Goal: Information Seeking & Learning: Learn about a topic

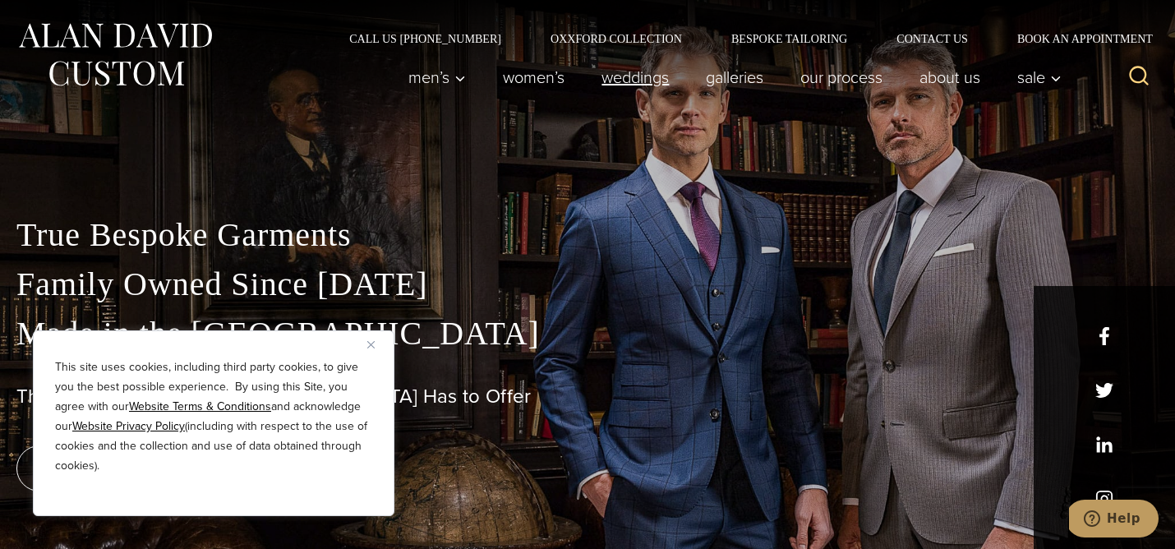
click at [607, 82] on link "weddings" at bounding box center [635, 77] width 104 height 33
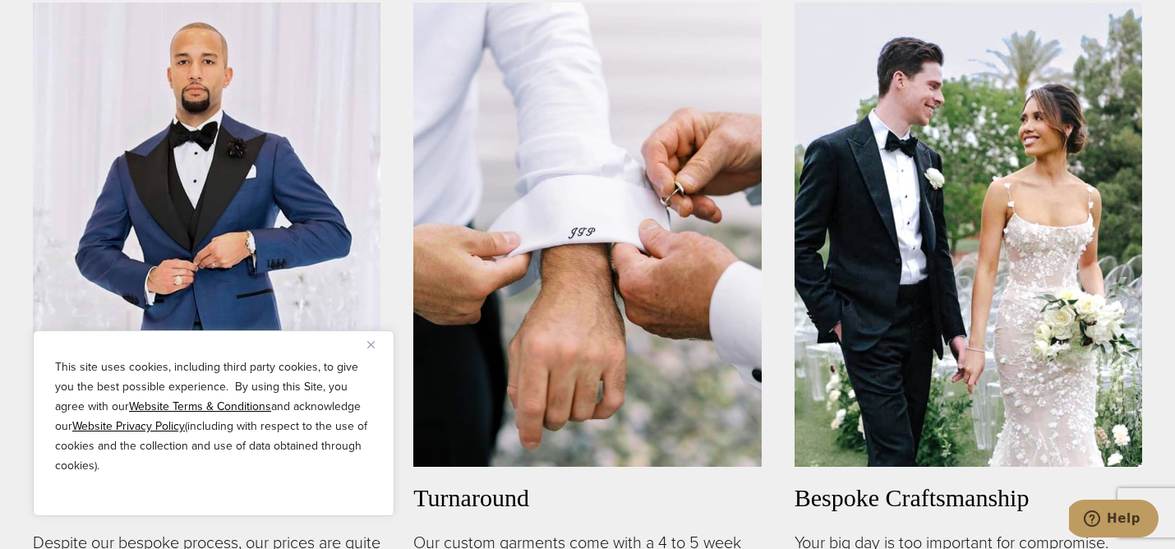
scroll to position [1017, 0]
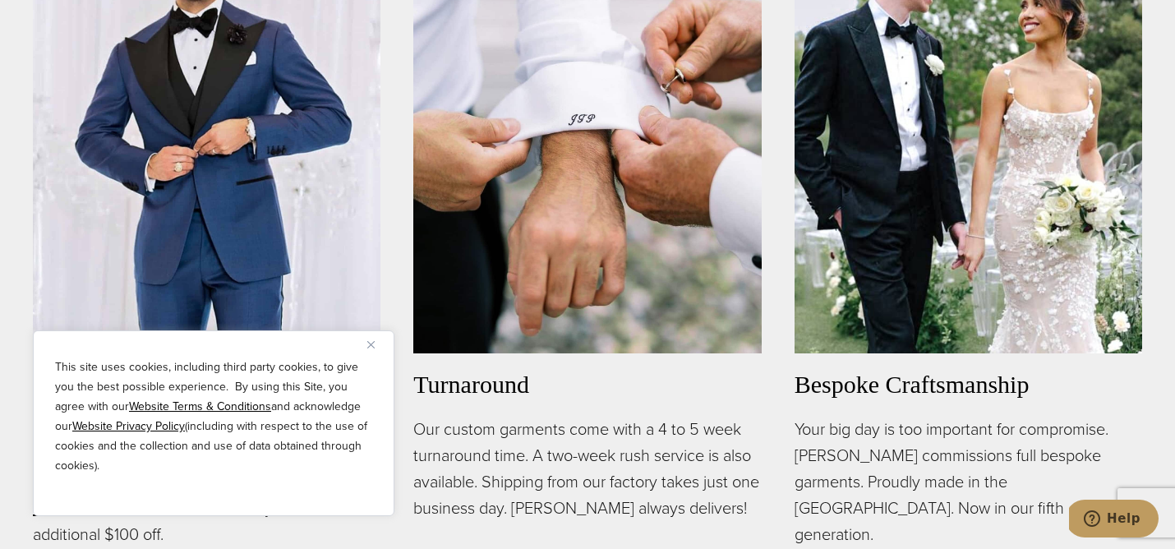
click at [372, 346] on img "Close" at bounding box center [370, 344] width 7 height 7
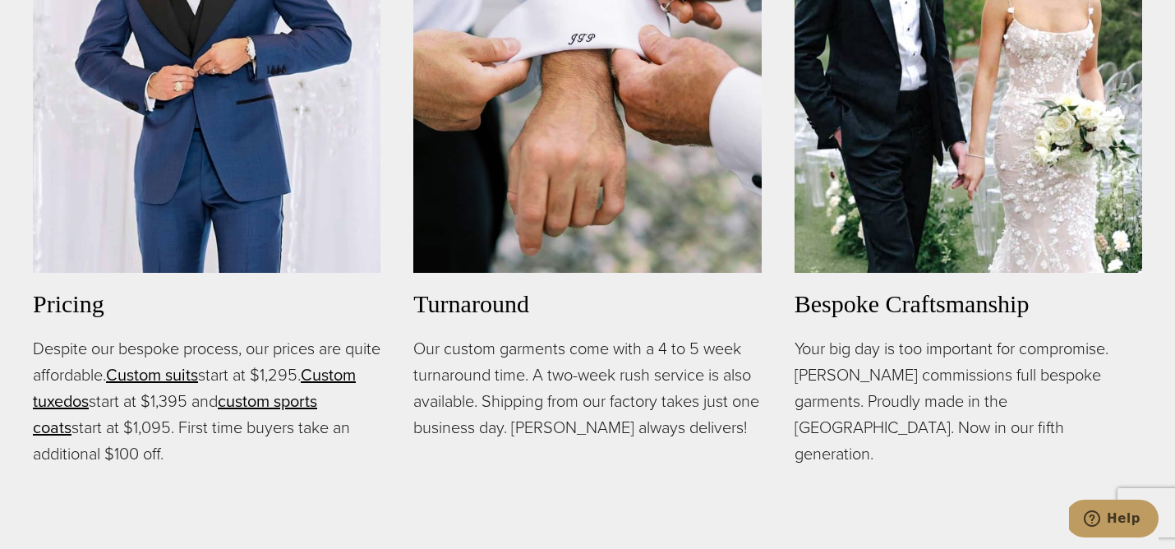
scroll to position [1100, 0]
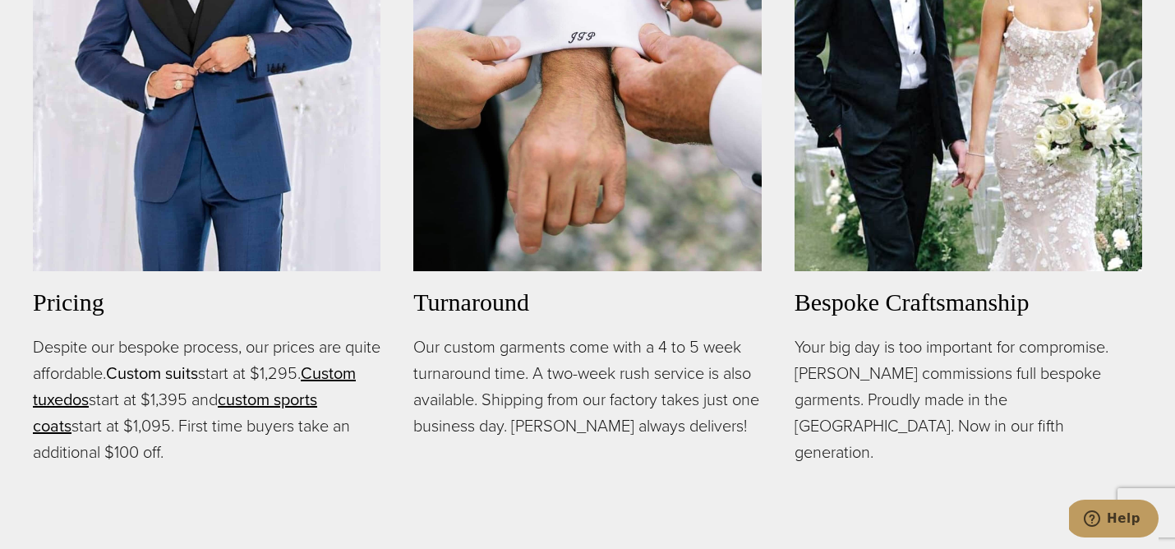
click at [198, 372] on link "Custom suits" at bounding box center [152, 373] width 92 height 25
click at [187, 370] on link "Custom suits" at bounding box center [152, 373] width 92 height 25
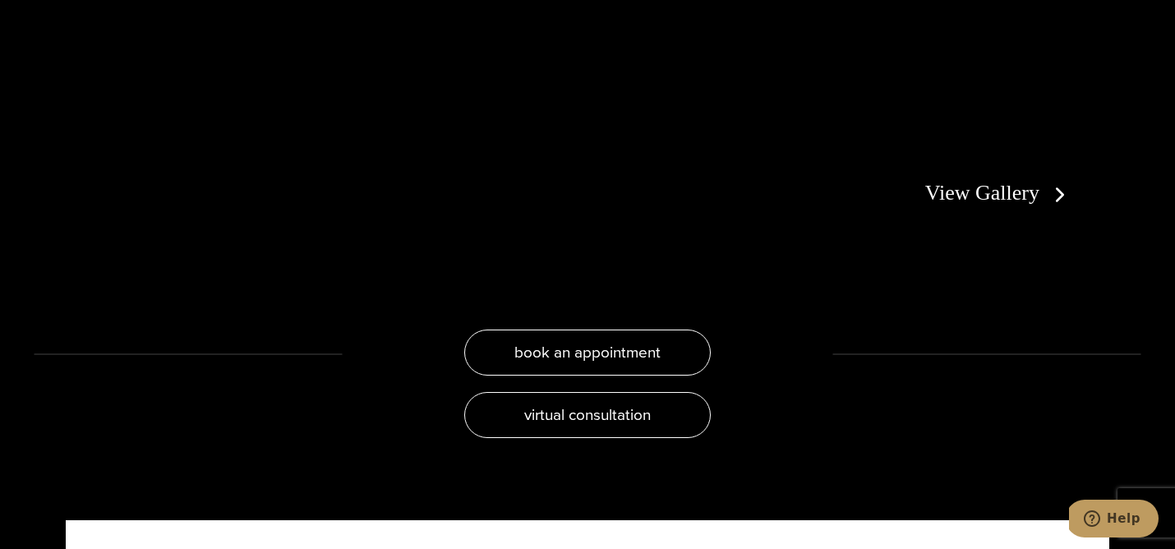
scroll to position [3041, 0]
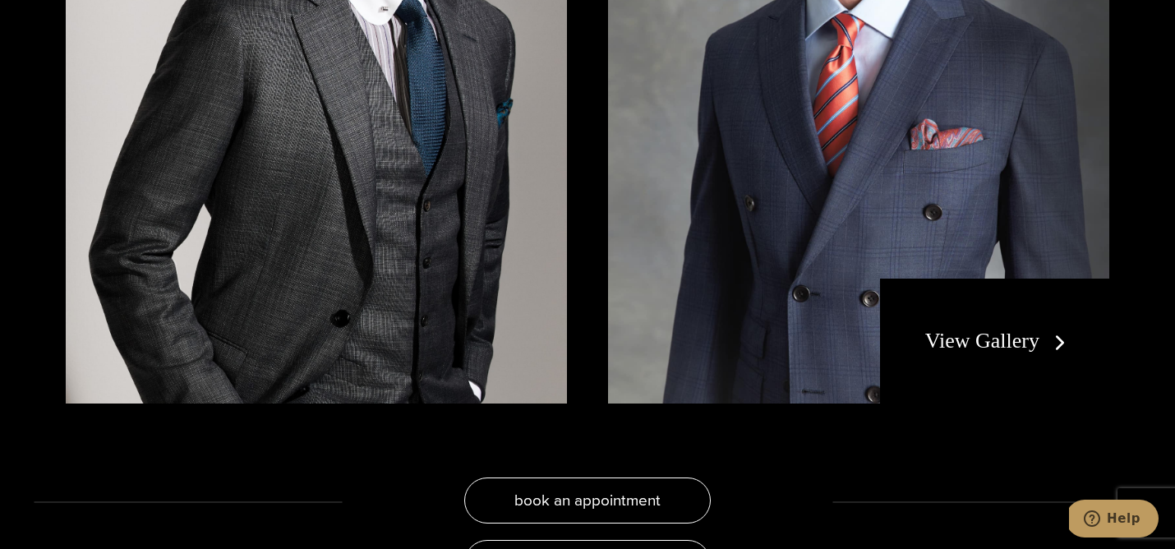
click at [1038, 329] on link "View Gallery" at bounding box center [998, 341] width 147 height 24
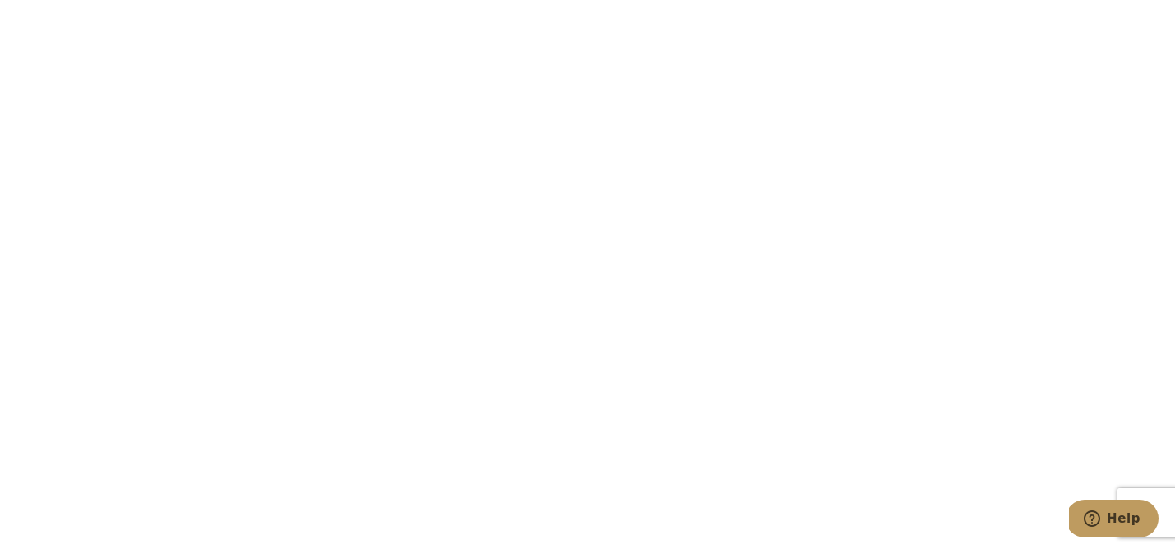
scroll to position [3018, 0]
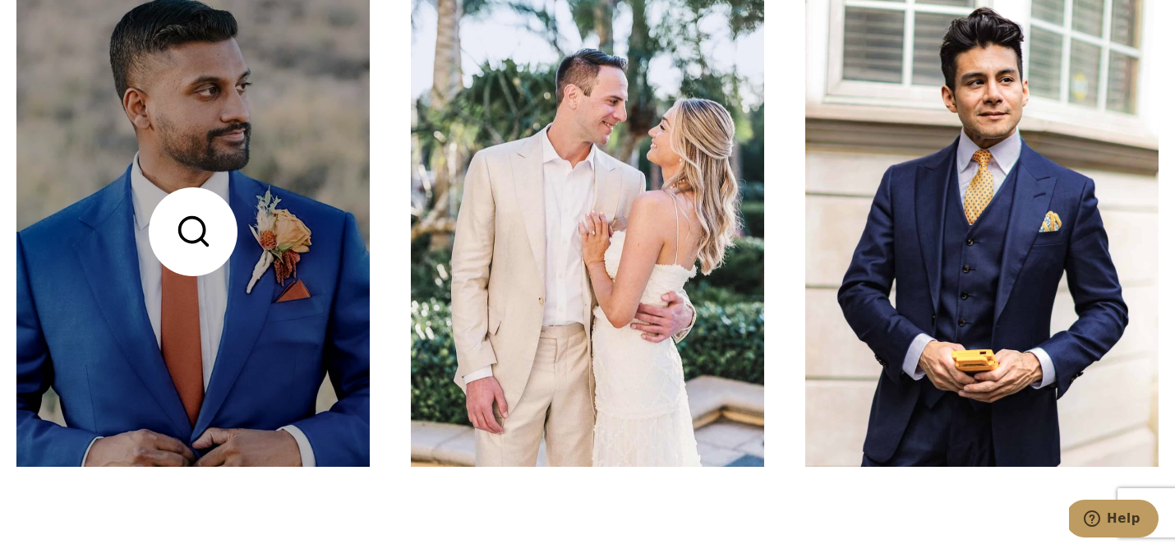
click at [154, 311] on link at bounding box center [192, 231] width 353 height 471
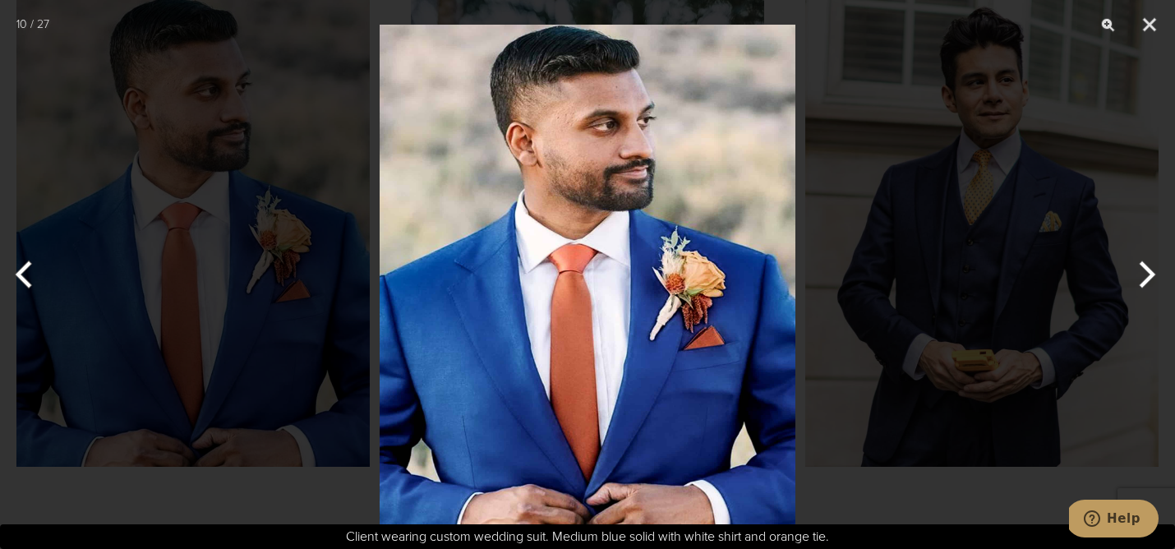
click at [1003, 357] on div at bounding box center [587, 274] width 1175 height 549
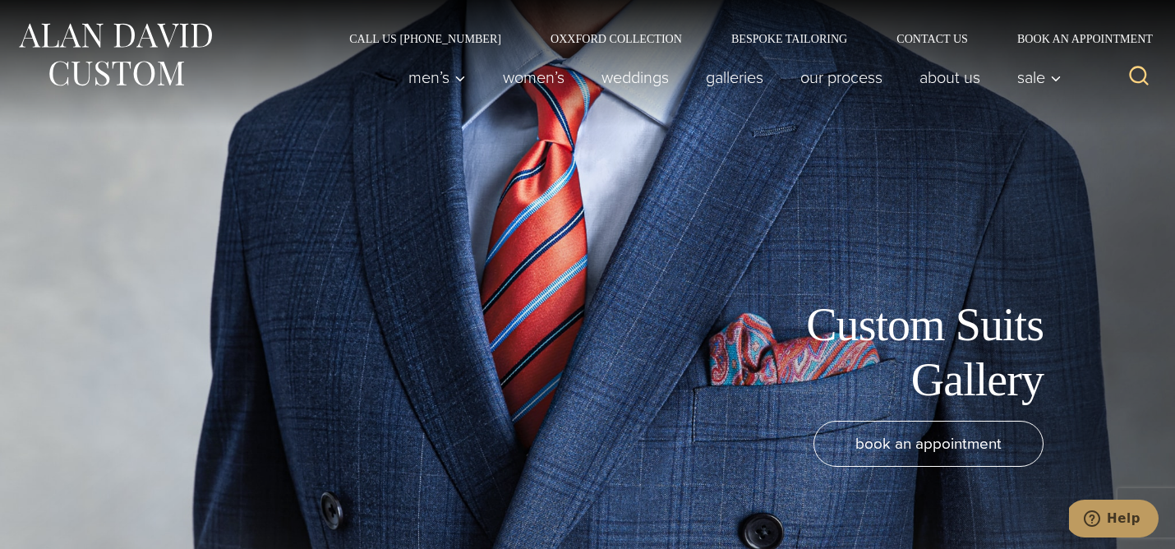
scroll to position [0, 0]
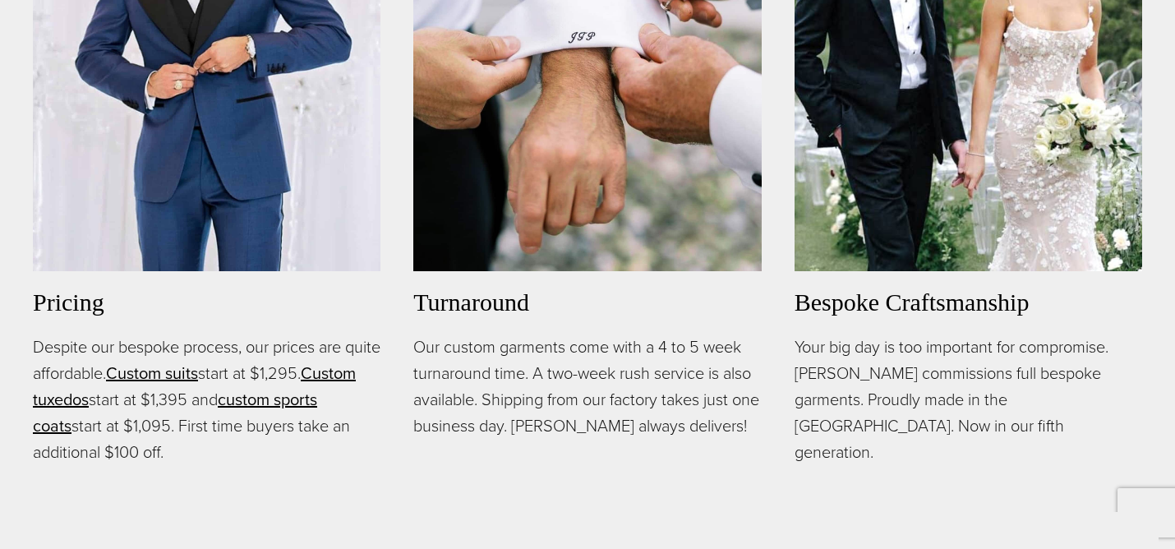
scroll to position [510, 0]
